Goal: Information Seeking & Learning: Learn about a topic

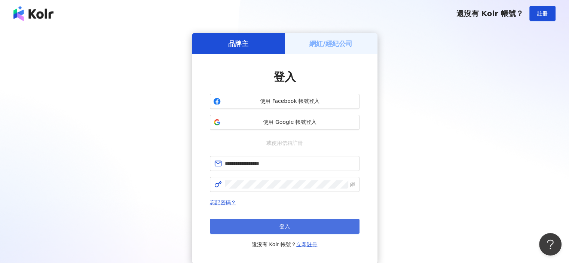
click at [340, 224] on button "登入" at bounding box center [285, 226] width 150 height 15
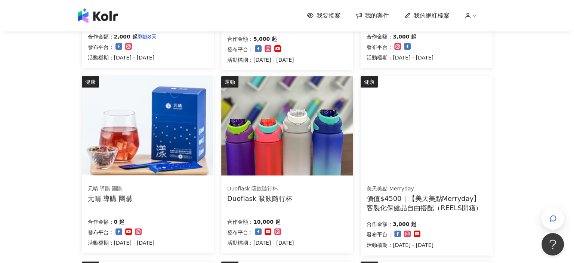
scroll to position [224, 0]
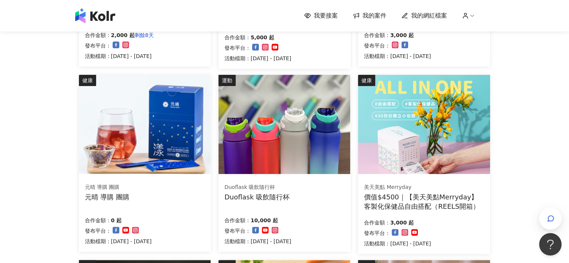
click at [320, 95] on img at bounding box center [284, 124] width 132 height 99
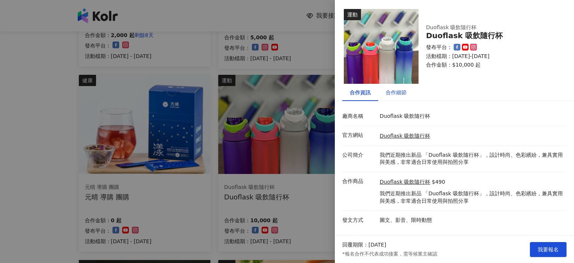
click at [399, 93] on div "合作細節" at bounding box center [396, 92] width 21 height 8
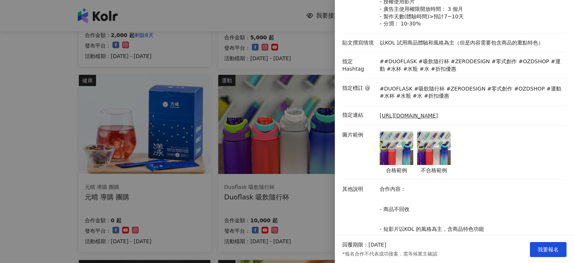
scroll to position [150, 0]
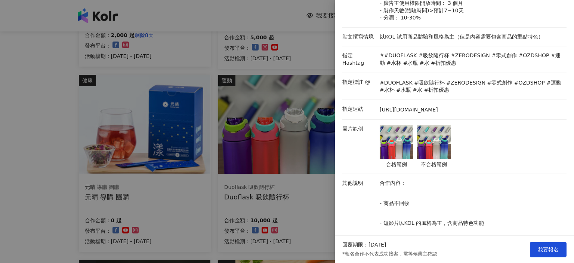
click at [395, 141] on img at bounding box center [397, 142] width 34 height 34
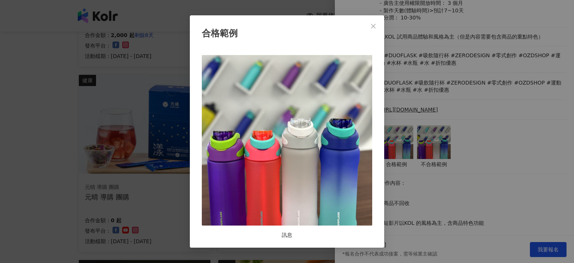
click at [432, 143] on div "合格範例 訊息" at bounding box center [287, 131] width 574 height 263
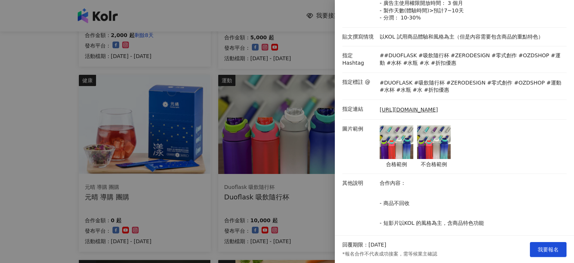
click at [432, 143] on img at bounding box center [434, 142] width 34 height 34
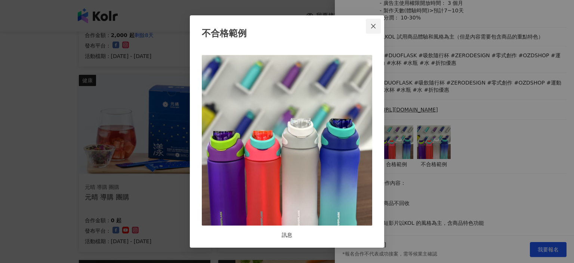
click at [374, 25] on icon "close" at bounding box center [373, 26] width 4 height 4
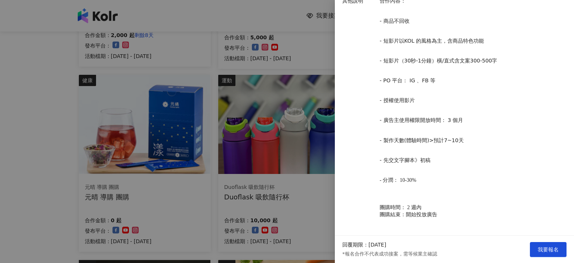
scroll to position [332, 0]
click at [233, 26] on div at bounding box center [287, 131] width 574 height 263
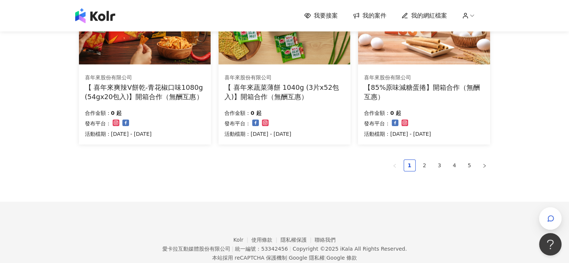
scroll to position [524, 0]
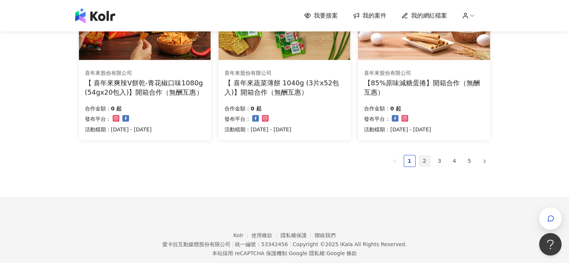
click at [423, 160] on link "2" at bounding box center [424, 160] width 11 height 11
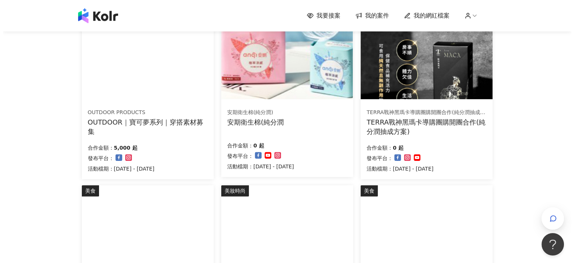
scroll to position [411, 0]
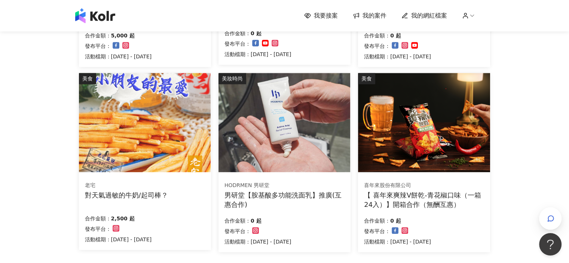
click at [177, 134] on img at bounding box center [145, 122] width 132 height 99
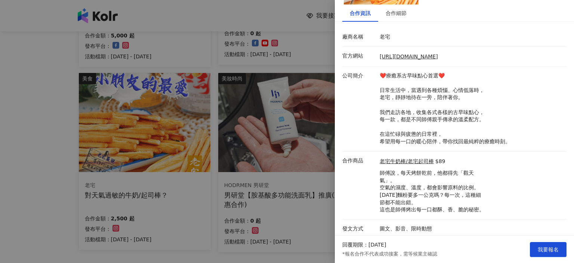
scroll to position [81, 0]
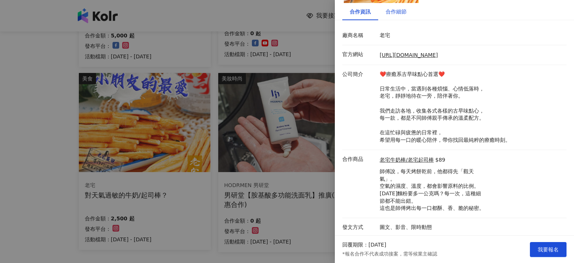
click at [396, 13] on div "合作細節" at bounding box center [396, 11] width 21 height 8
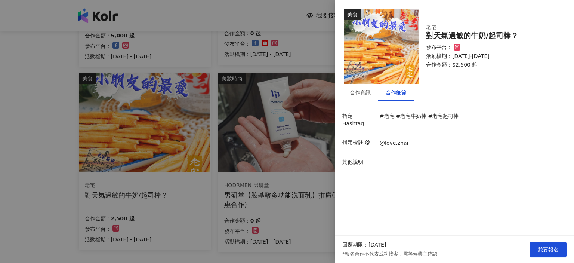
scroll to position [0, 0]
click at [355, 91] on div "合作資訊" at bounding box center [360, 92] width 21 height 8
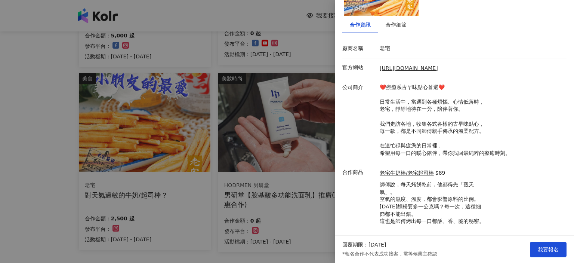
scroll to position [81, 0]
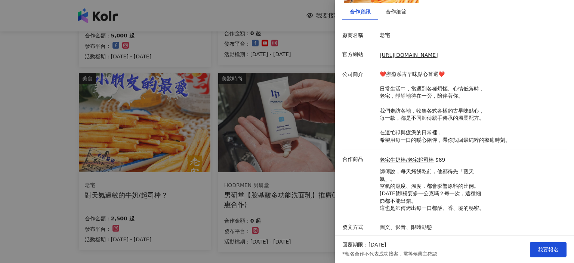
click at [267, 14] on div at bounding box center [287, 131] width 574 height 263
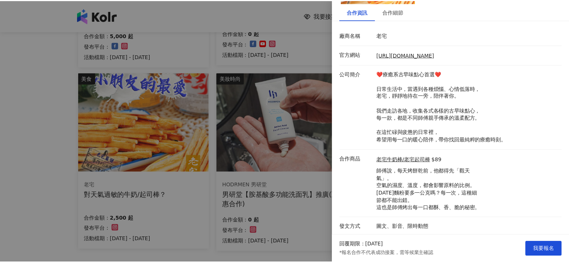
scroll to position [0, 0]
